Goal: Navigation & Orientation: Find specific page/section

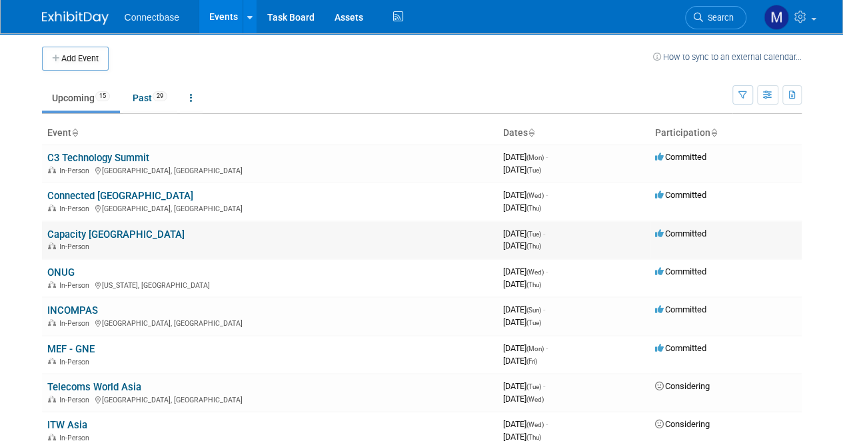
click at [83, 234] on link "Capacity [GEOGRAPHIC_DATA]" at bounding box center [115, 235] width 137 height 12
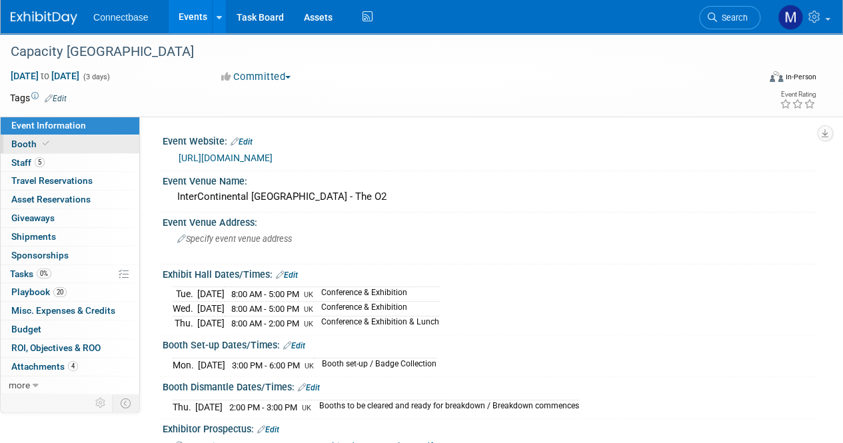
click at [43, 145] on icon at bounding box center [46, 143] width 7 height 7
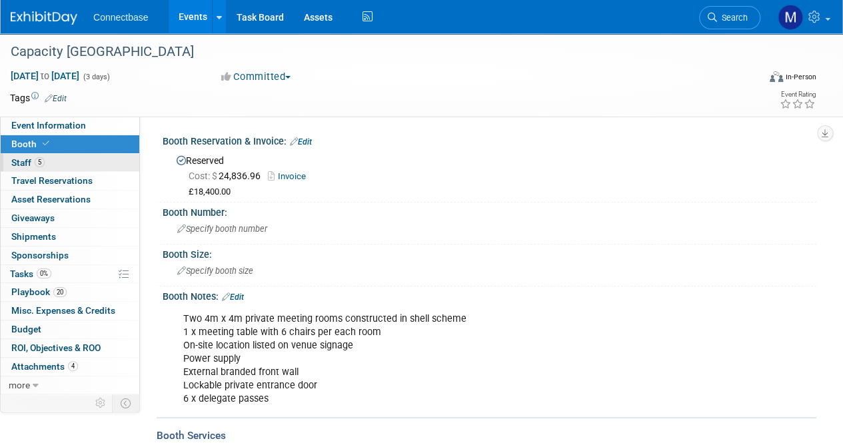
click at [26, 159] on span "Staff 5" at bounding box center [27, 162] width 33 height 11
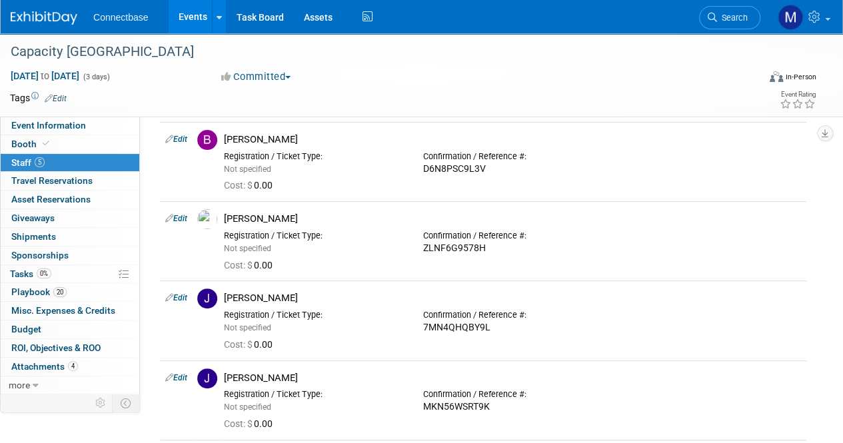
scroll to position [5, 0]
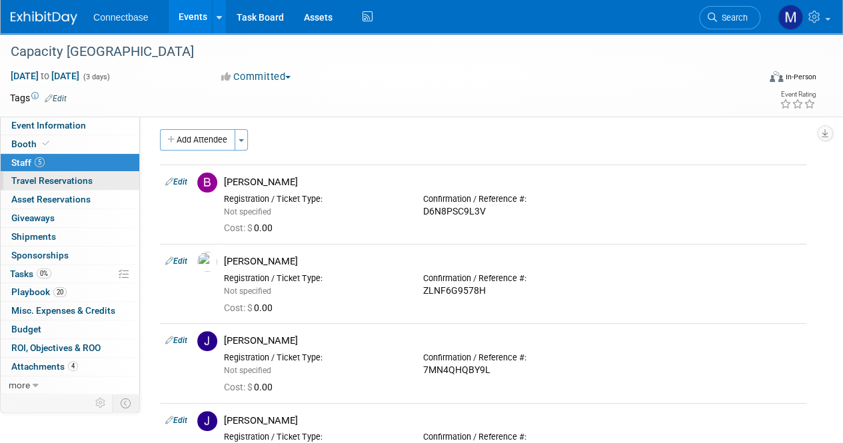
click at [83, 179] on span "Travel Reservations 0" at bounding box center [51, 180] width 81 height 11
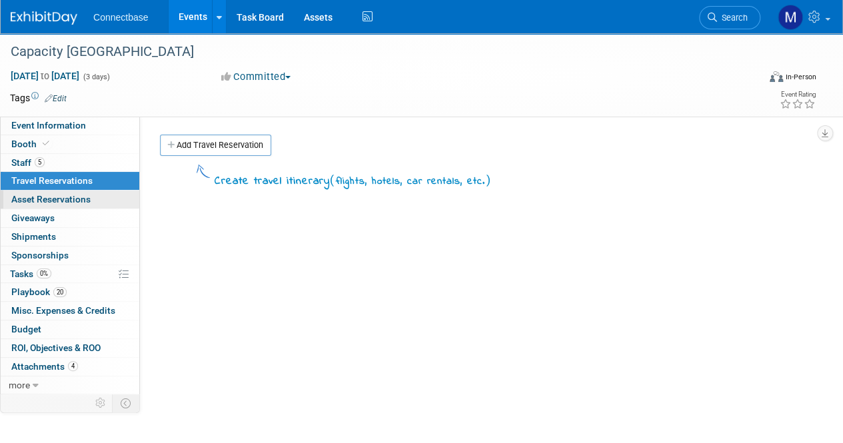
click at [71, 195] on span "Asset Reservations 0" at bounding box center [50, 199] width 79 height 11
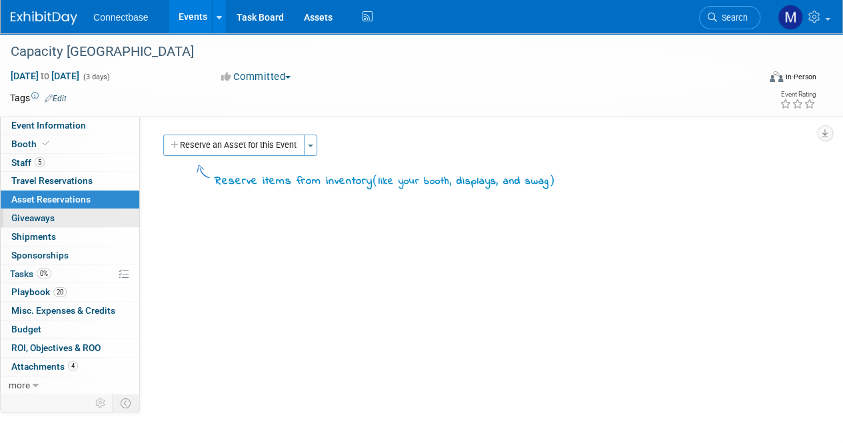
click at [41, 217] on span "Giveaways 0" at bounding box center [32, 218] width 43 height 11
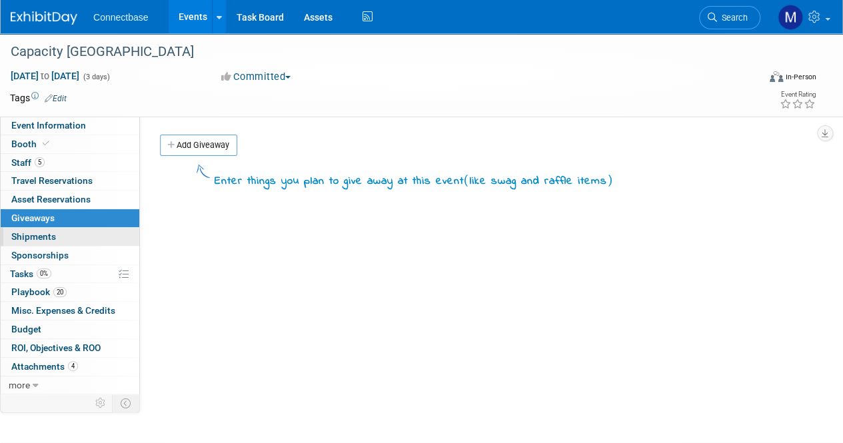
click at [33, 233] on span "Shipments 0" at bounding box center [33, 236] width 45 height 11
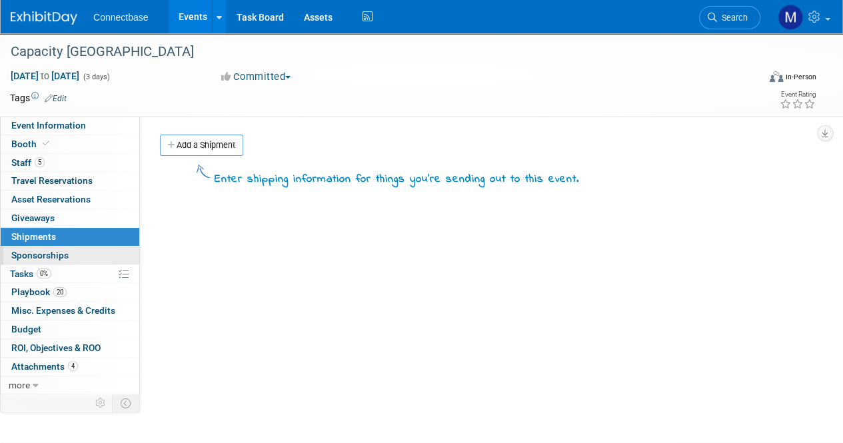
click at [35, 255] on span "Sponsorships 0" at bounding box center [39, 255] width 57 height 11
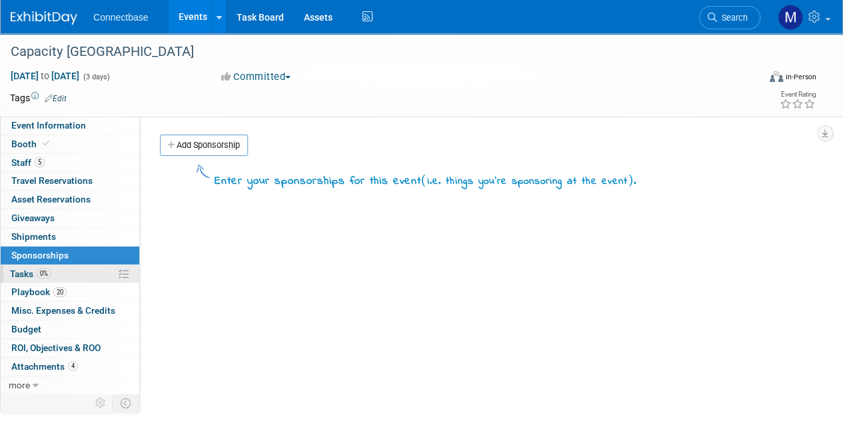
click at [29, 273] on span "Tasks 0%" at bounding box center [30, 274] width 41 height 11
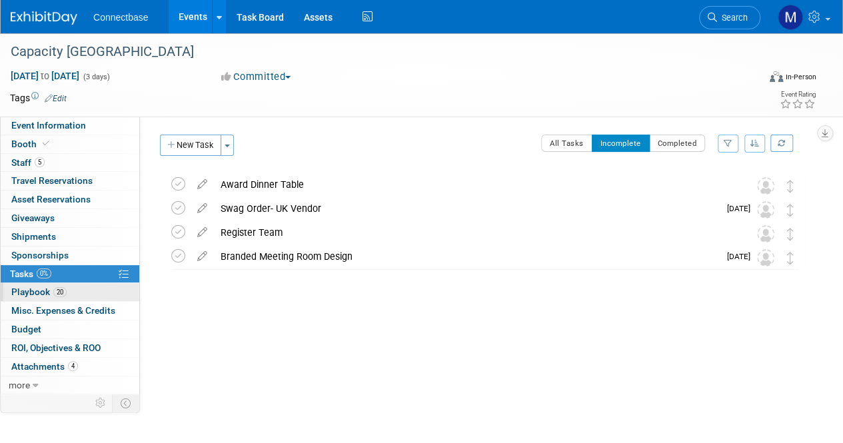
click at [30, 287] on span "Playbook 20" at bounding box center [38, 292] width 55 height 11
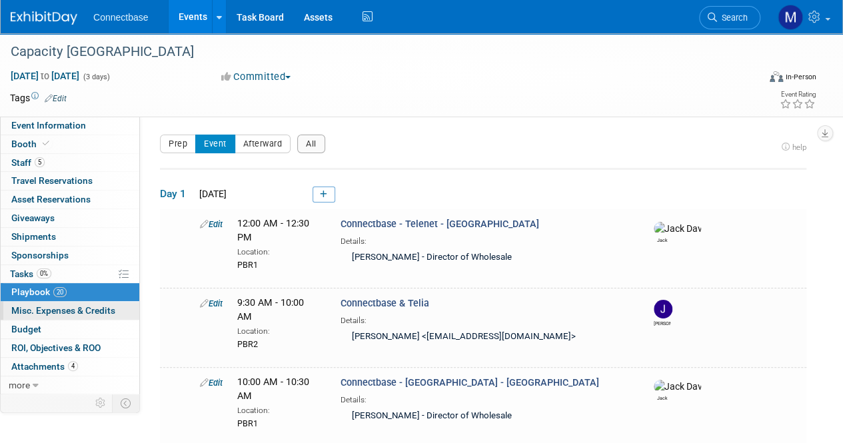
click at [83, 307] on span "Misc. Expenses & Credits 0" at bounding box center [63, 310] width 104 height 11
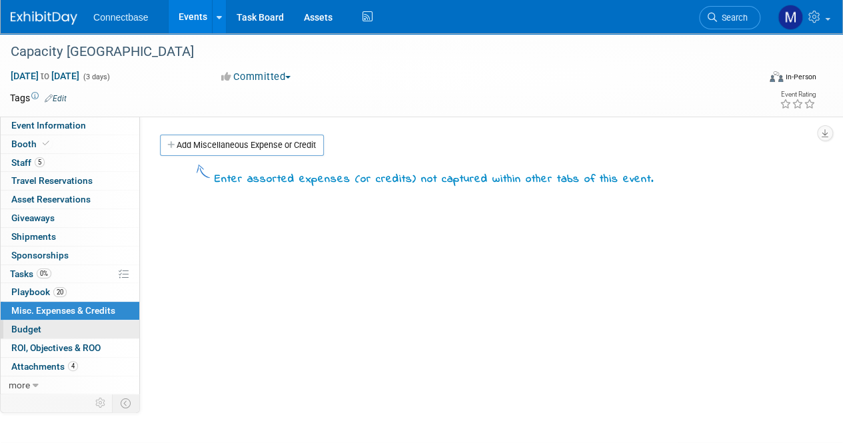
click at [27, 324] on span "Budget" at bounding box center [26, 329] width 30 height 11
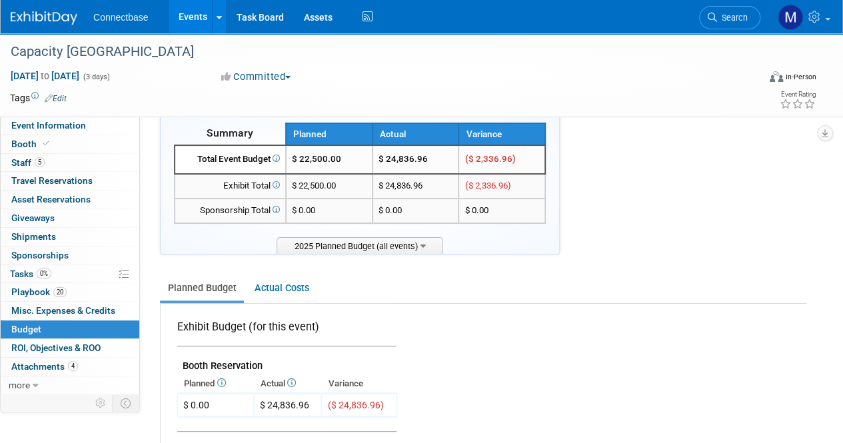
scroll to position [24, 0]
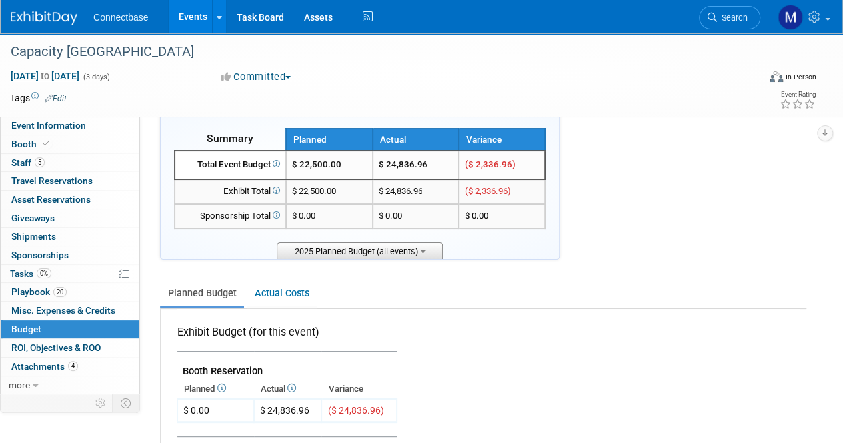
click at [426, 253] on icon at bounding box center [423, 250] width 5 height 9
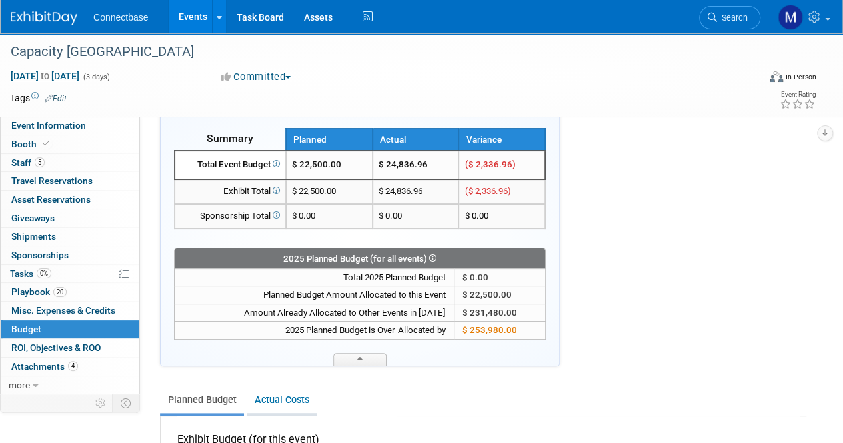
click at [285, 398] on link "Actual Costs" at bounding box center [282, 400] width 70 height 25
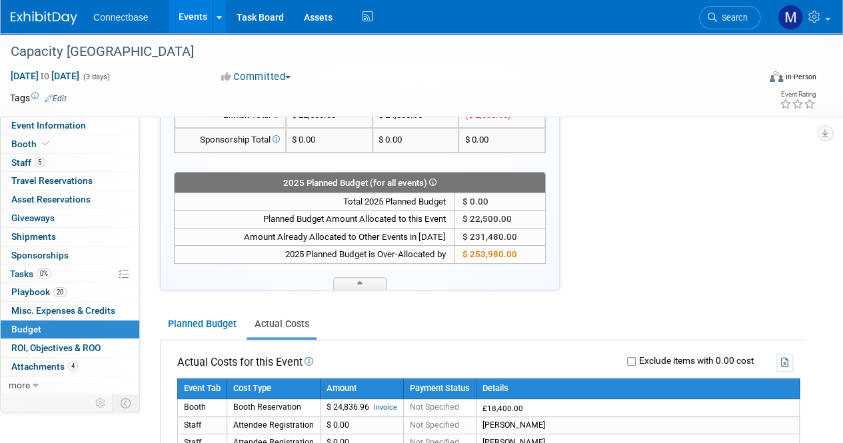
scroll to position [92, 0]
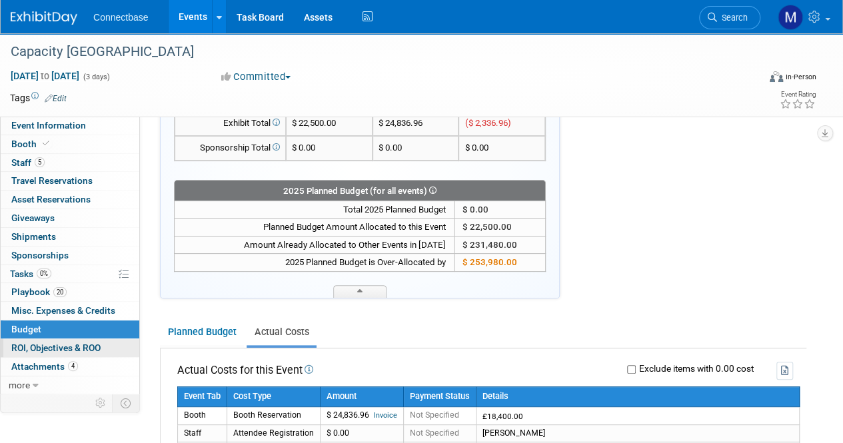
click at [72, 347] on span "ROI, Objectives & ROO 0" at bounding box center [55, 348] width 89 height 11
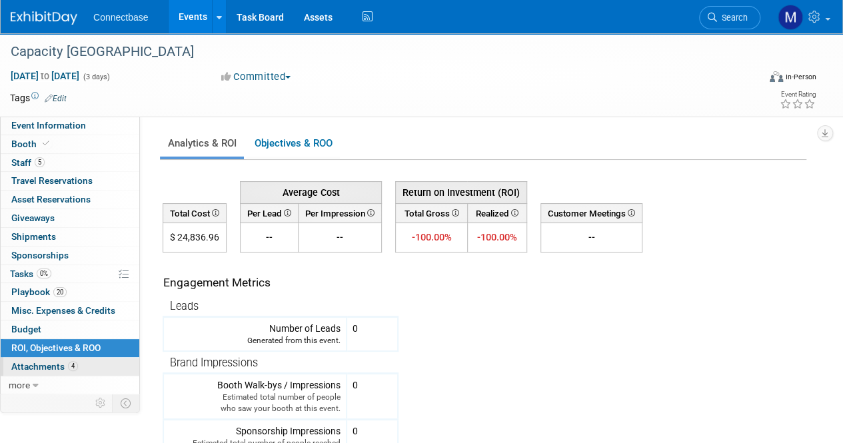
click at [54, 363] on span "Attachments 4" at bounding box center [44, 366] width 67 height 11
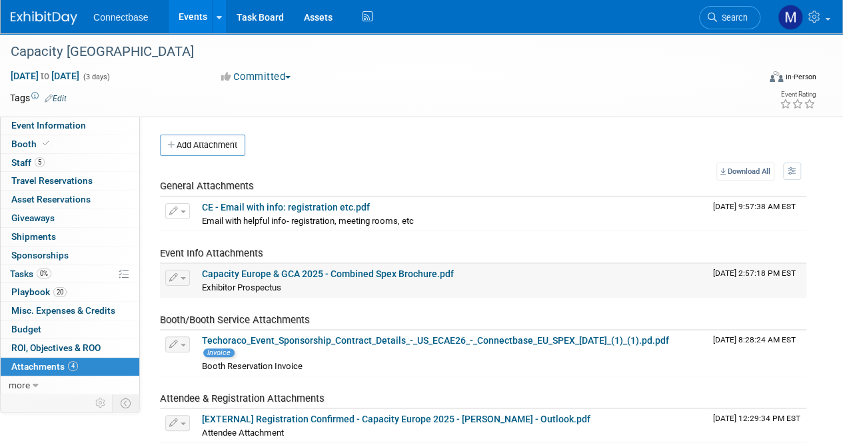
click at [413, 273] on link "Capacity Europe & GCA 2025 - Combined Spex Brochure.pdf" at bounding box center [328, 274] width 252 height 11
click at [29, 140] on span "Booth" at bounding box center [31, 144] width 41 height 11
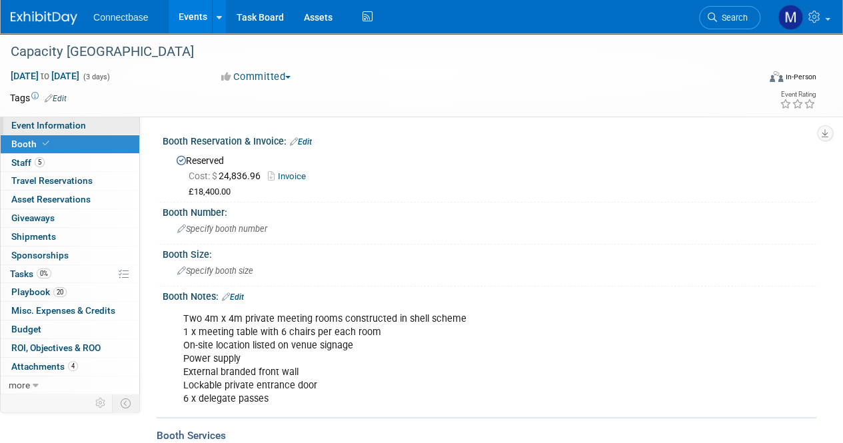
click at [43, 124] on span "Event Information" at bounding box center [48, 125] width 75 height 11
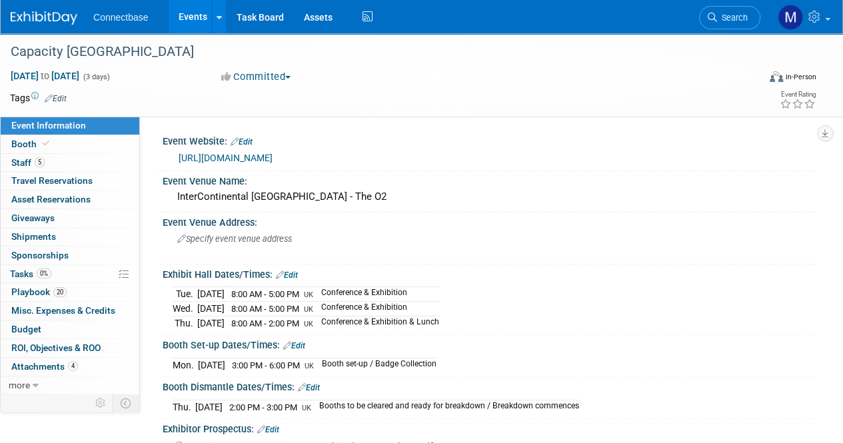
click at [43, 124] on span "Event Information" at bounding box center [48, 125] width 75 height 11
click at [19, 141] on span "Booth" at bounding box center [31, 144] width 41 height 11
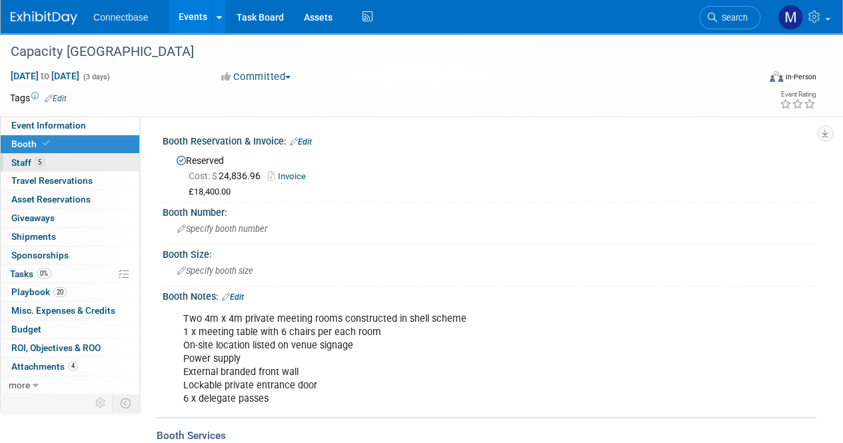
click at [17, 159] on span "Staff 5" at bounding box center [27, 162] width 33 height 11
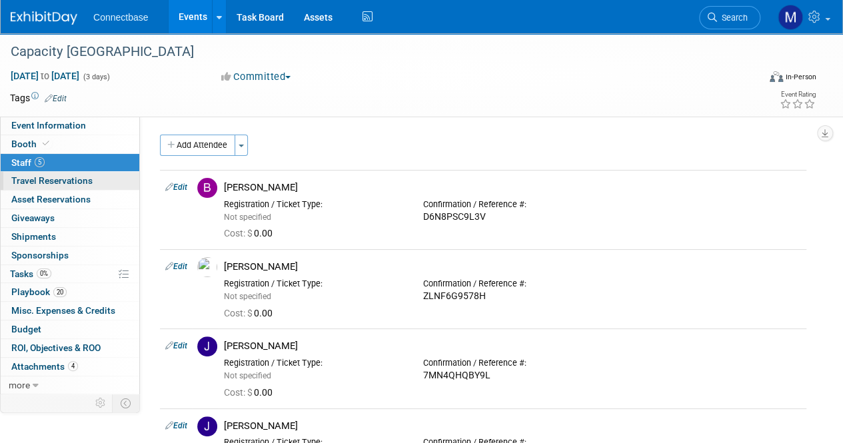
click at [84, 183] on span "Travel Reservations 0" at bounding box center [51, 180] width 81 height 11
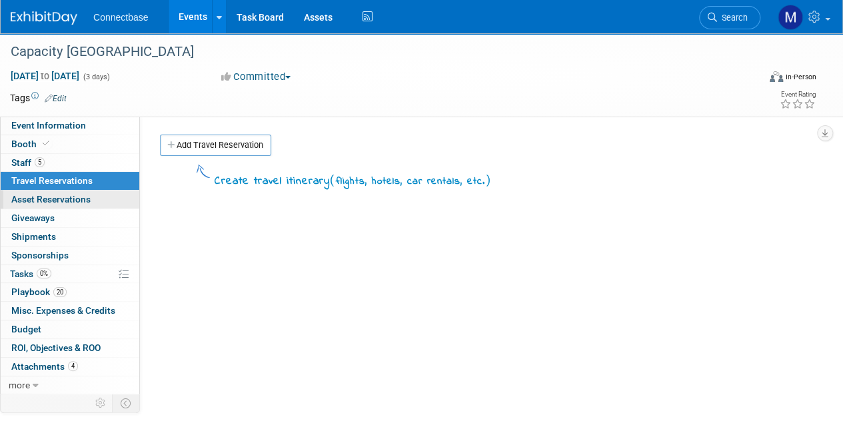
click at [59, 200] on span "Asset Reservations 0" at bounding box center [50, 199] width 79 height 11
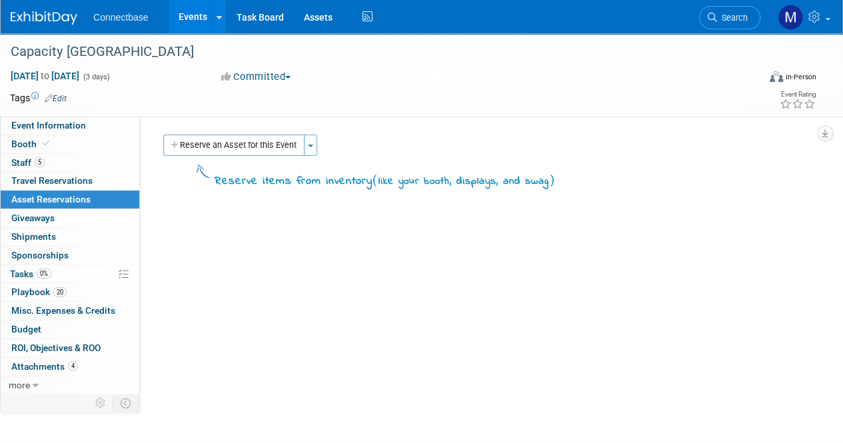
click at [377, 246] on div "Event Website: Edit https://www.capacityeurope.com/ Event Venue Name: InterCont…" at bounding box center [478, 254] width 677 height 275
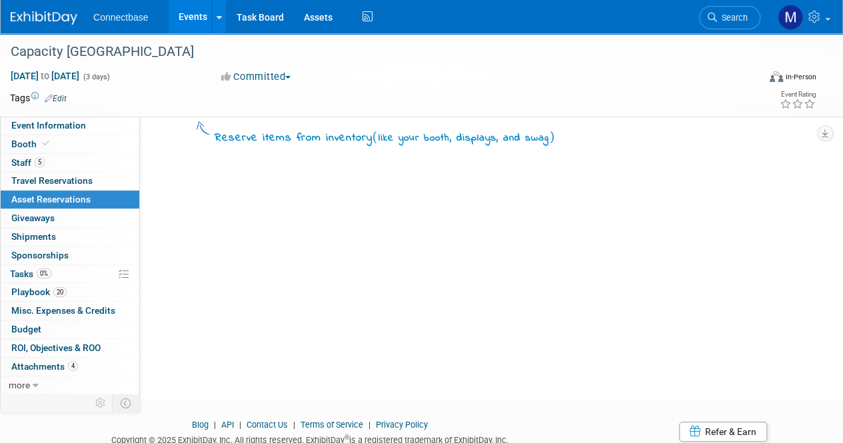
scroll to position [43, 0]
click at [63, 306] on span "Misc. Expenses & Credits 0" at bounding box center [63, 310] width 104 height 11
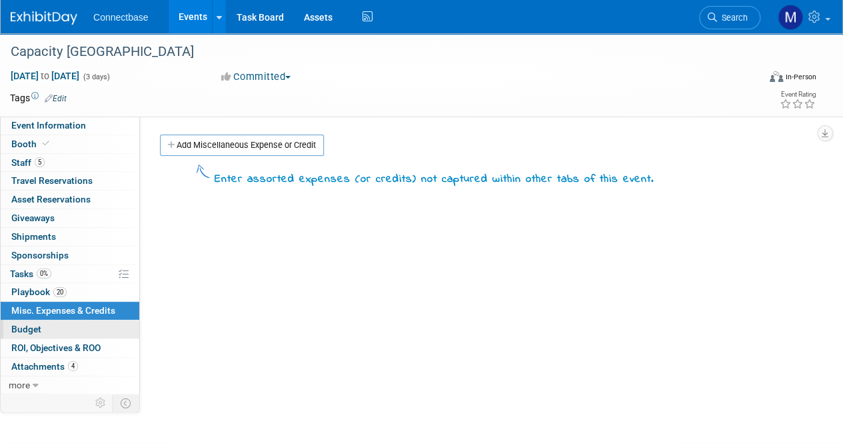
click at [42, 323] on link "Budget" at bounding box center [70, 330] width 139 height 18
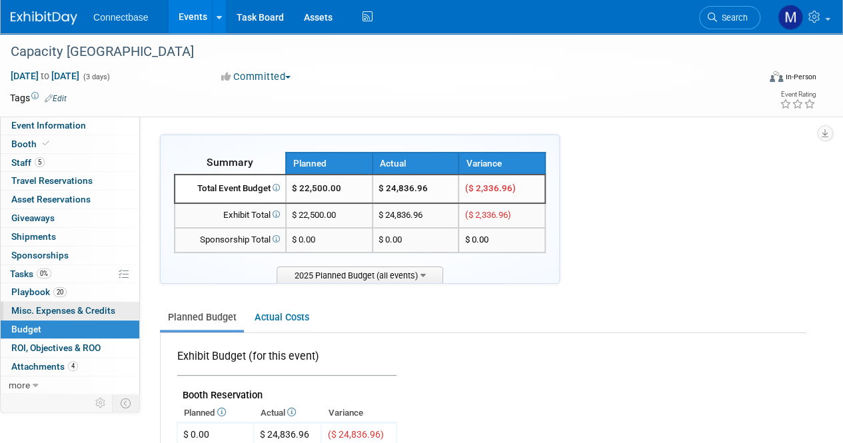
click at [97, 305] on span "Misc. Expenses & Credits 0" at bounding box center [63, 310] width 104 height 11
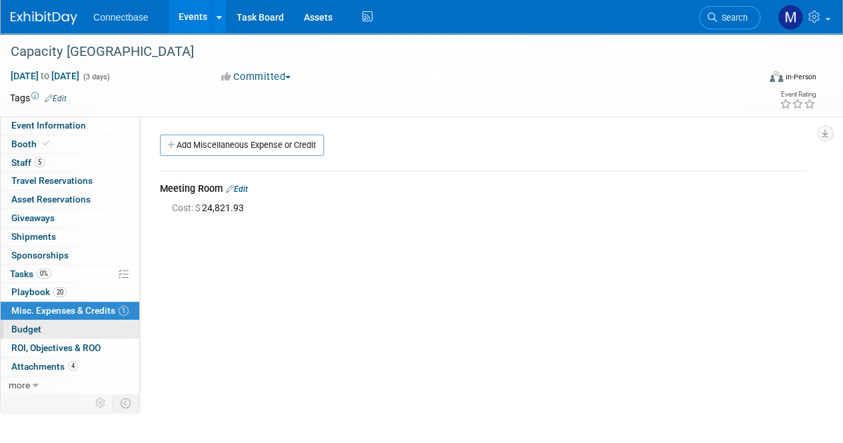
click at [44, 323] on link "Budget" at bounding box center [70, 330] width 139 height 18
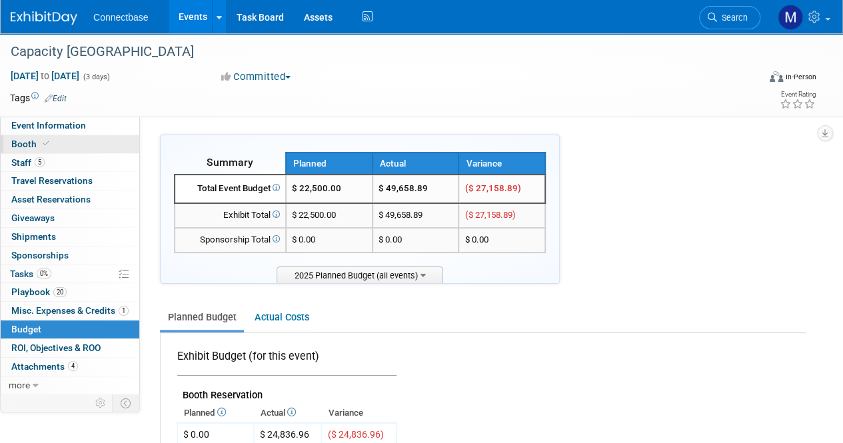
click at [33, 137] on link "Booth" at bounding box center [70, 144] width 139 height 18
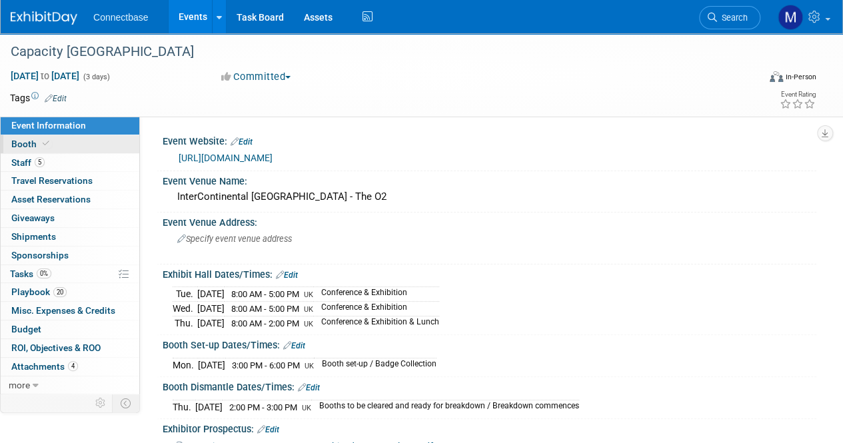
click at [25, 140] on span "Booth" at bounding box center [31, 144] width 41 height 11
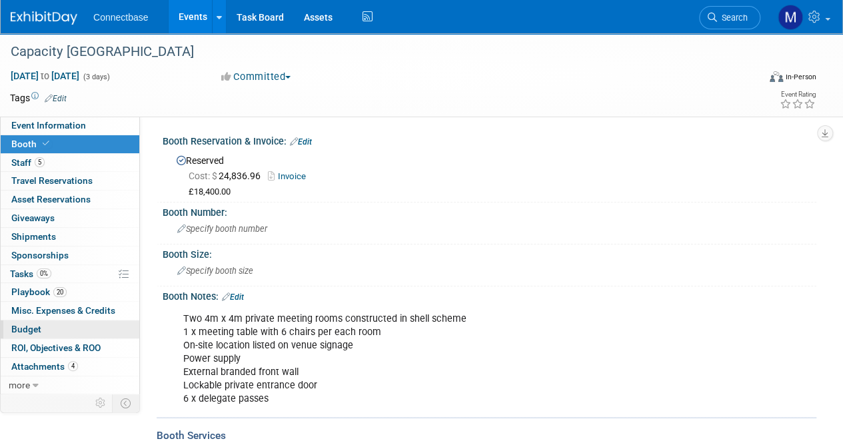
click at [29, 327] on span "Budget" at bounding box center [26, 329] width 30 height 11
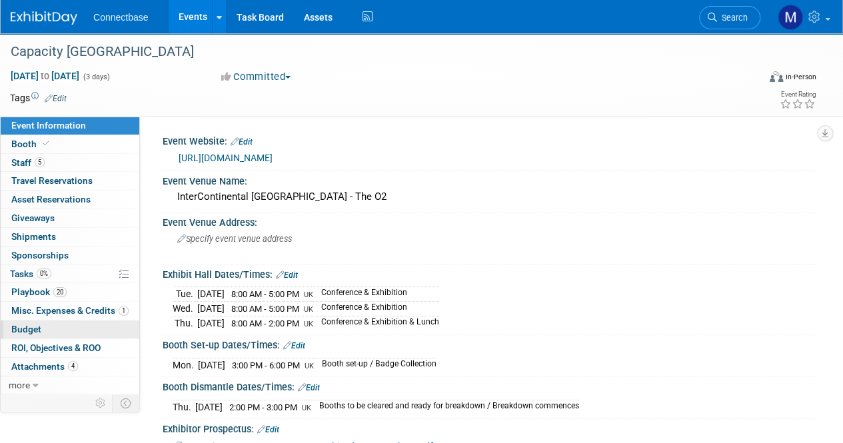
click at [27, 327] on span "Budget" at bounding box center [26, 329] width 30 height 11
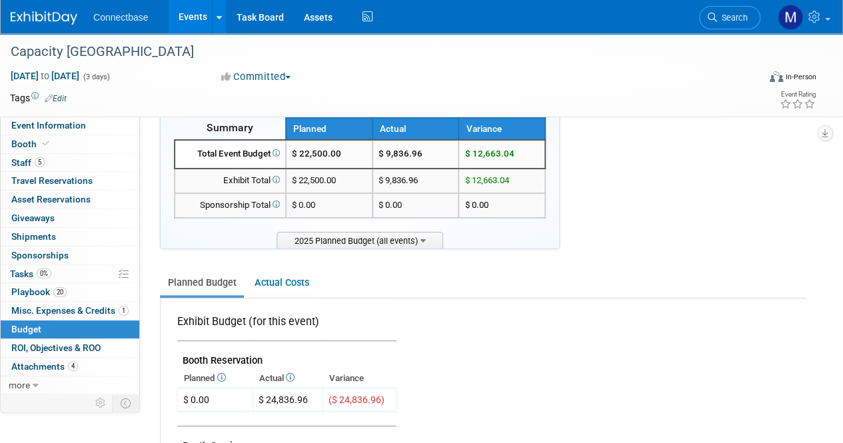
scroll to position [29, 0]
